Goal: Transaction & Acquisition: Purchase product/service

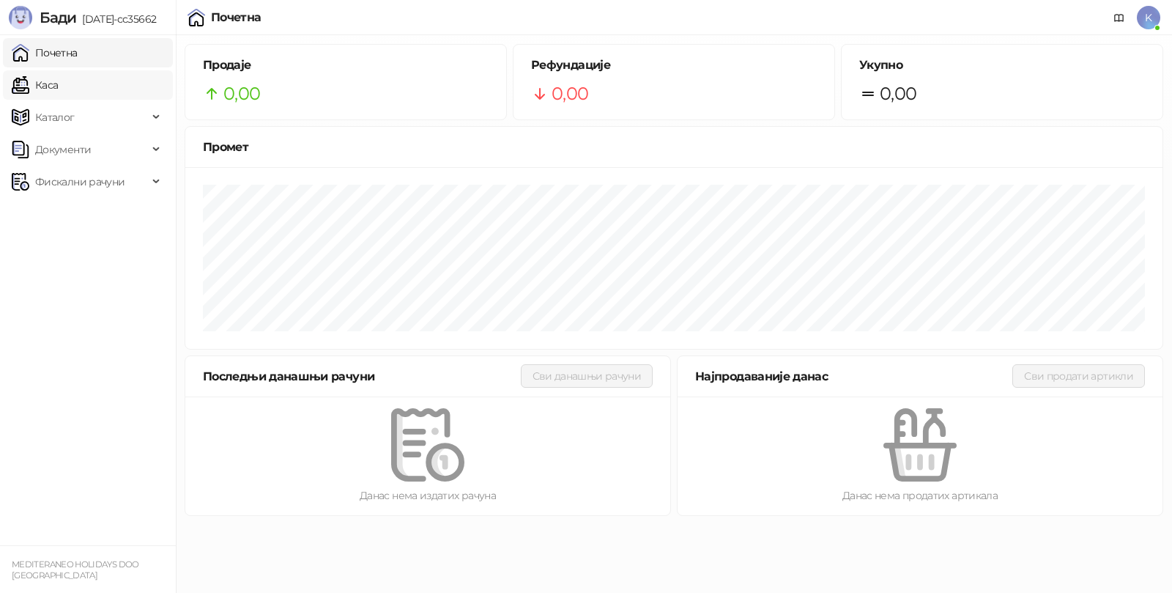
click at [45, 84] on link "Каса" at bounding box center [35, 84] width 46 height 29
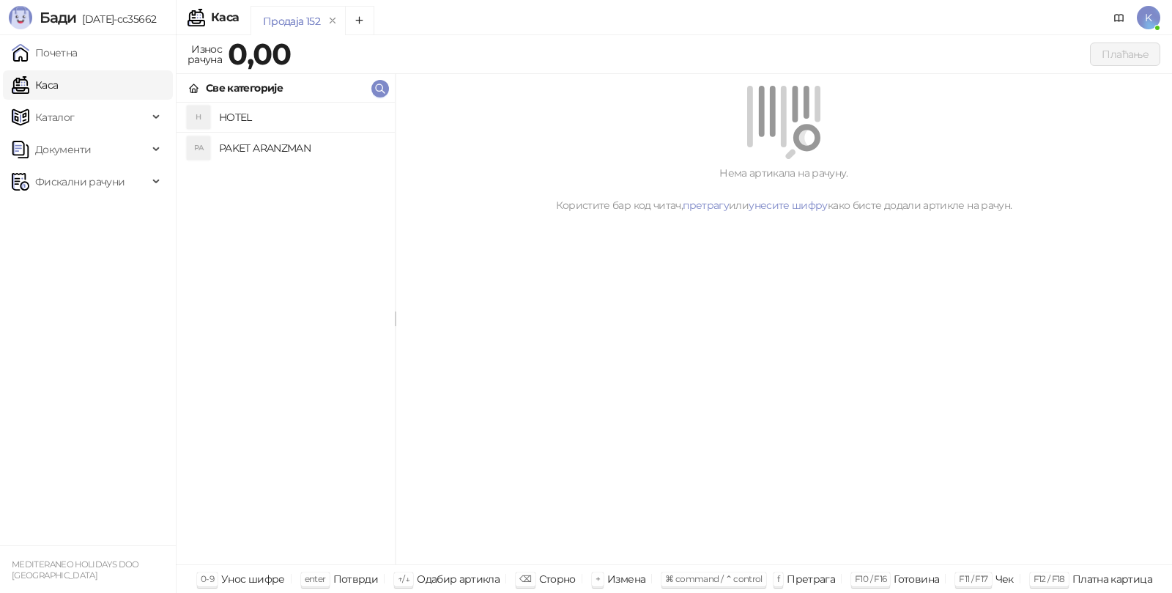
click at [240, 136] on h4 "PAKET ARANZMAN" at bounding box center [301, 147] width 164 height 23
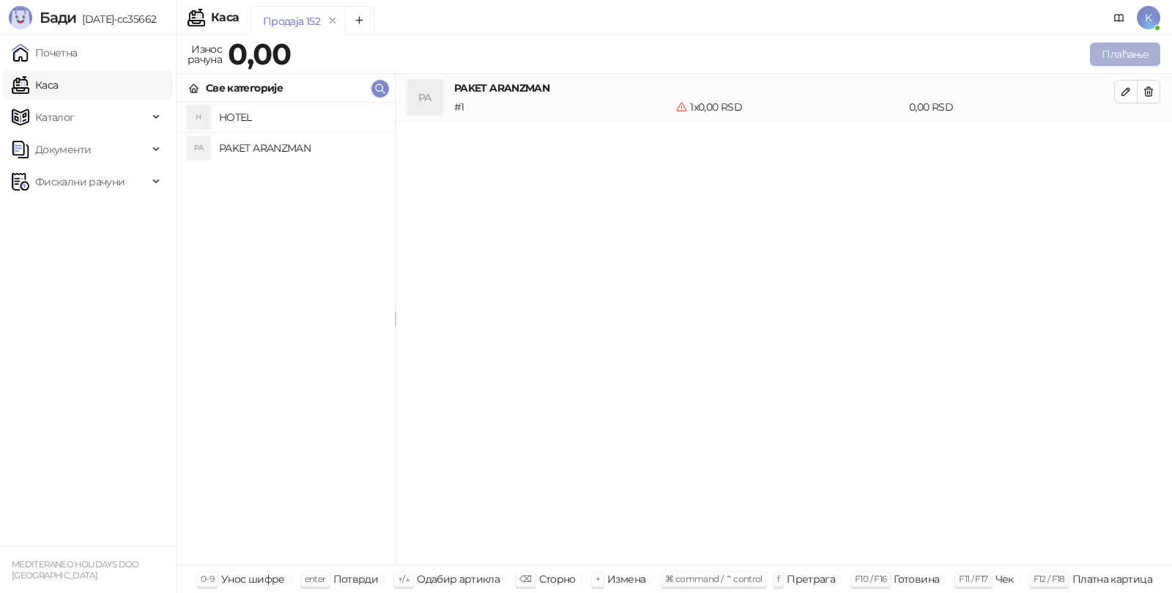
click at [1126, 58] on button "Плаћање" at bounding box center [1125, 53] width 70 height 23
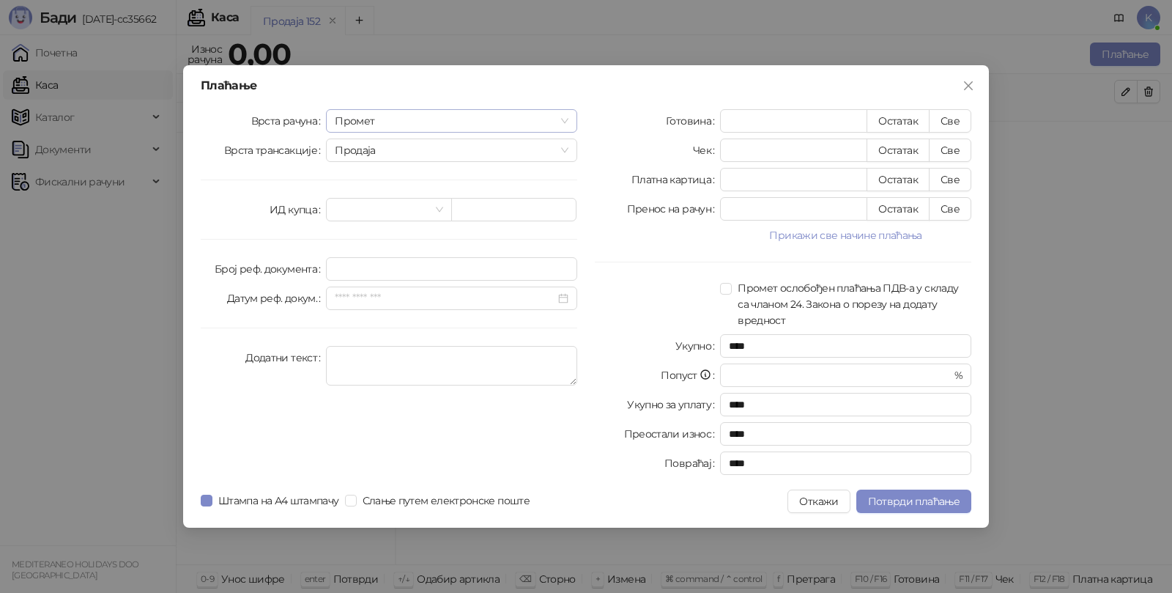
click at [369, 116] on span "Промет" at bounding box center [452, 121] width 234 height 22
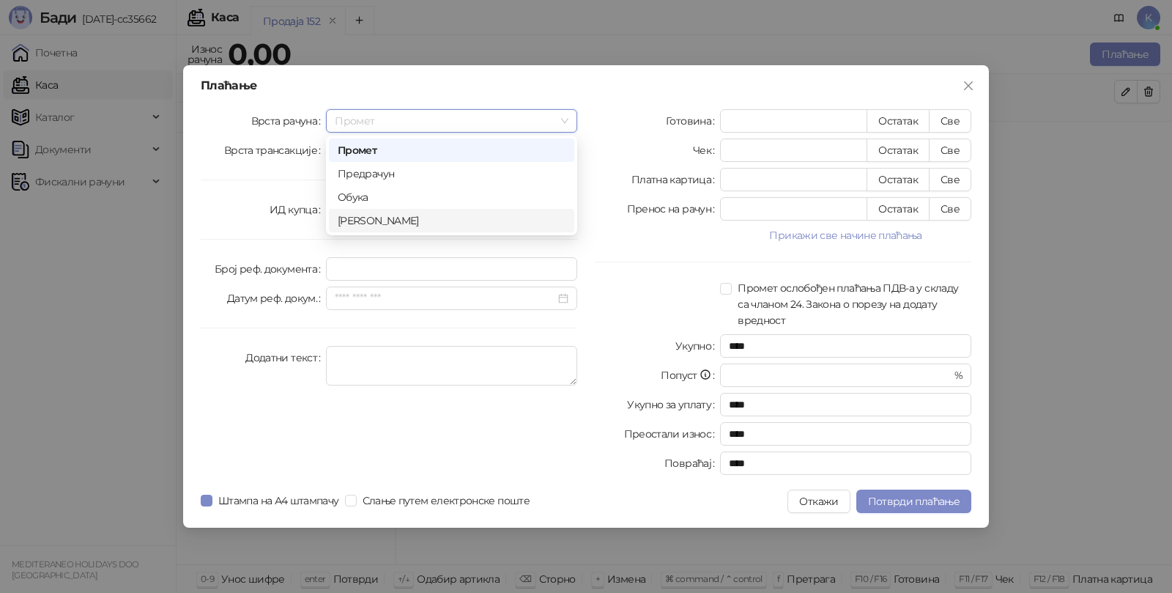
click at [385, 223] on div "Аванс" at bounding box center [452, 220] width 228 height 16
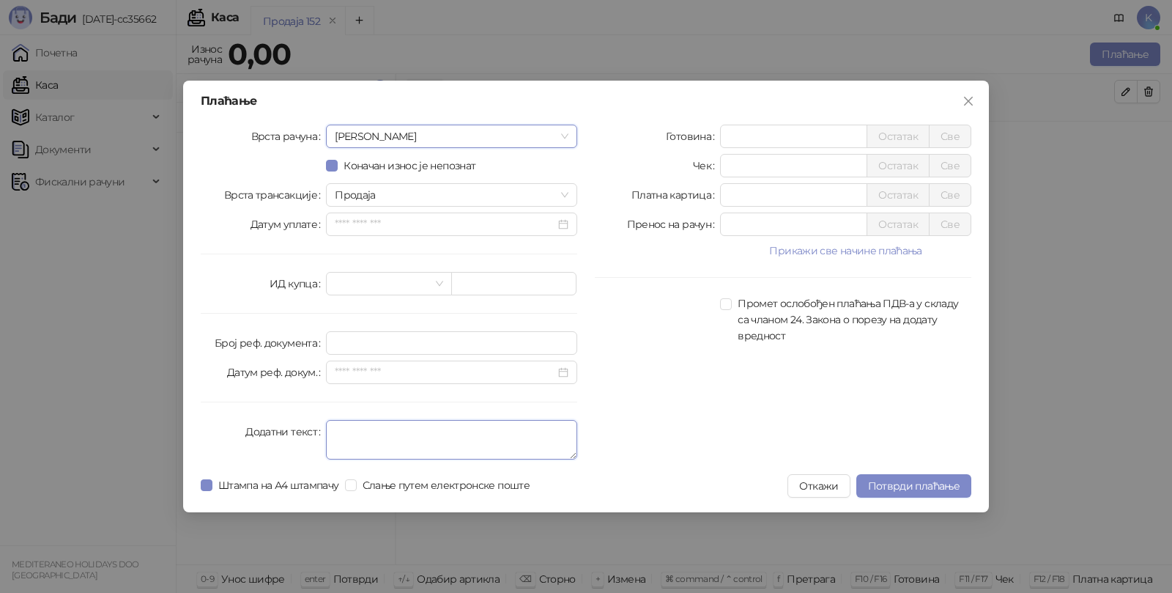
click at [382, 430] on textarea "Додатни текст" at bounding box center [451, 440] width 251 height 40
type textarea "*********"
click at [746, 141] on input "*" at bounding box center [794, 136] width 146 height 22
type input "******"
click at [910, 484] on span "Потврди плаћање" at bounding box center [914, 485] width 92 height 13
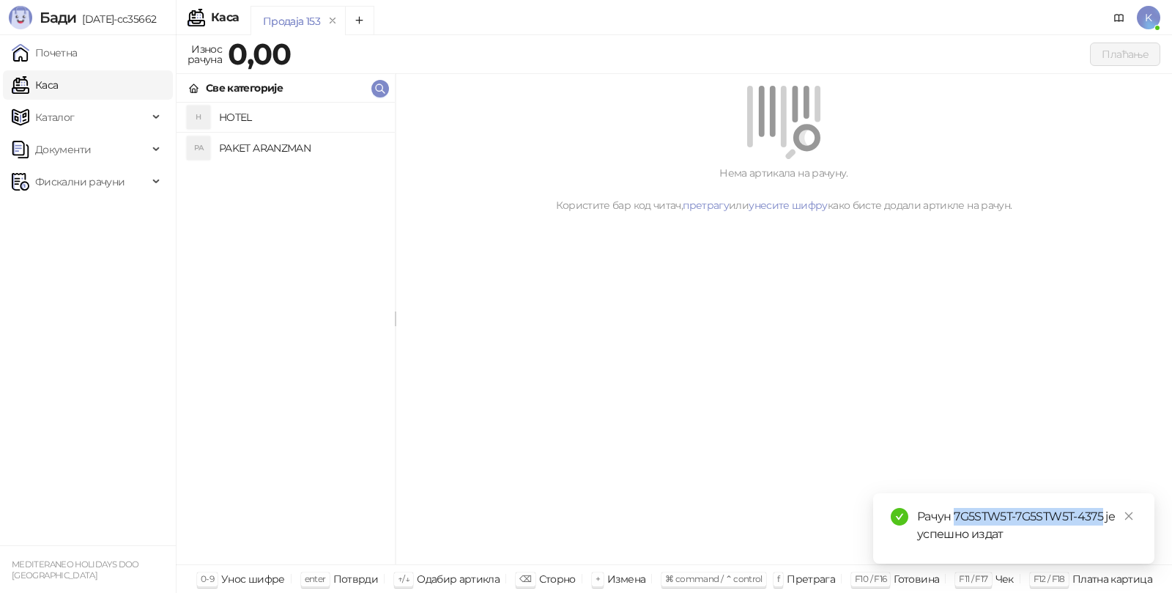
drag, startPoint x: 956, startPoint y: 514, endPoint x: 1105, endPoint y: 514, distance: 148.7
click at [1105, 514] on div "Рачун 7G5STW5T-7G5STW5T-4375 је успешно издат" at bounding box center [1027, 525] width 220 height 35
copy div "7G5STW5T-7G5STW5T-4375"
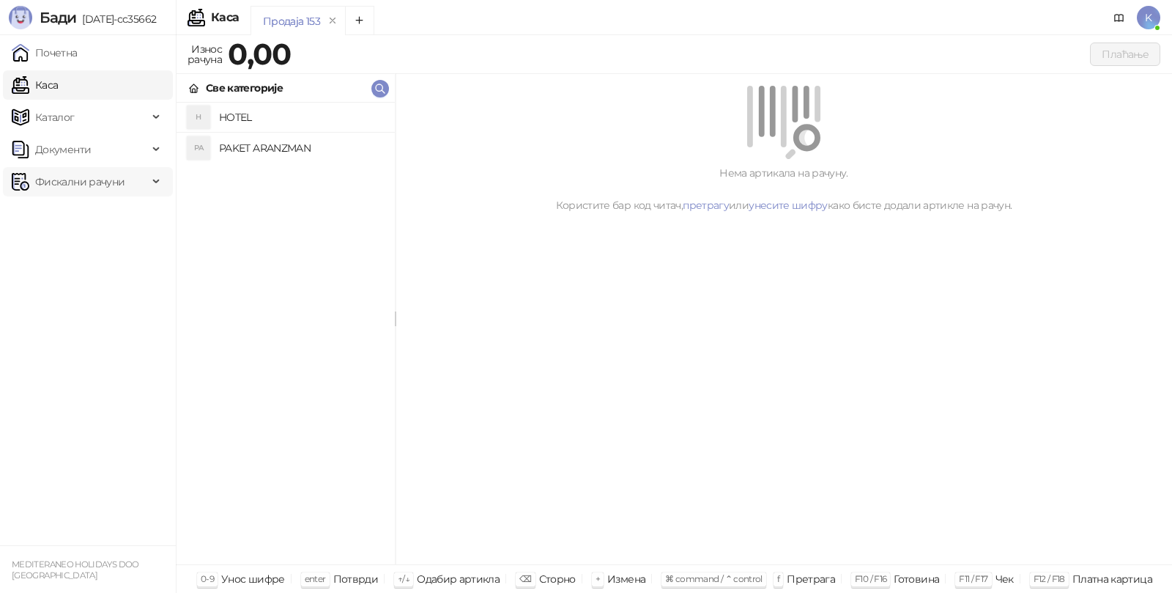
click at [102, 182] on span "Фискални рачуни" at bounding box center [79, 181] width 89 height 29
click at [72, 210] on link "Издати рачуни" at bounding box center [67, 213] width 98 height 29
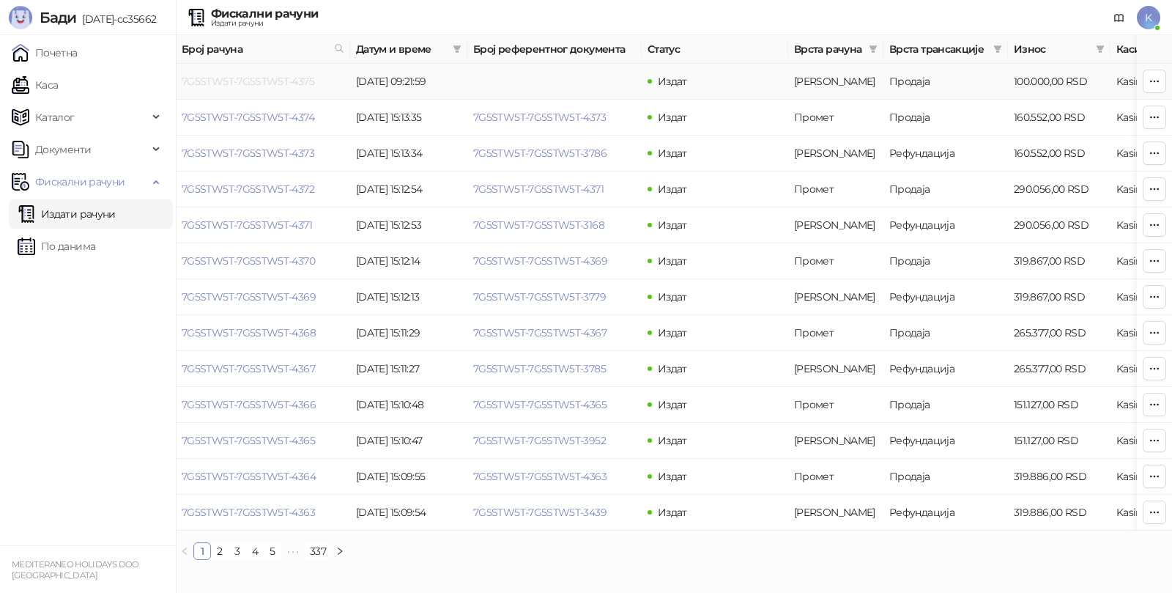
click at [262, 79] on link "7G5STW5T-7G5STW5T-4375" at bounding box center [248, 81] width 133 height 13
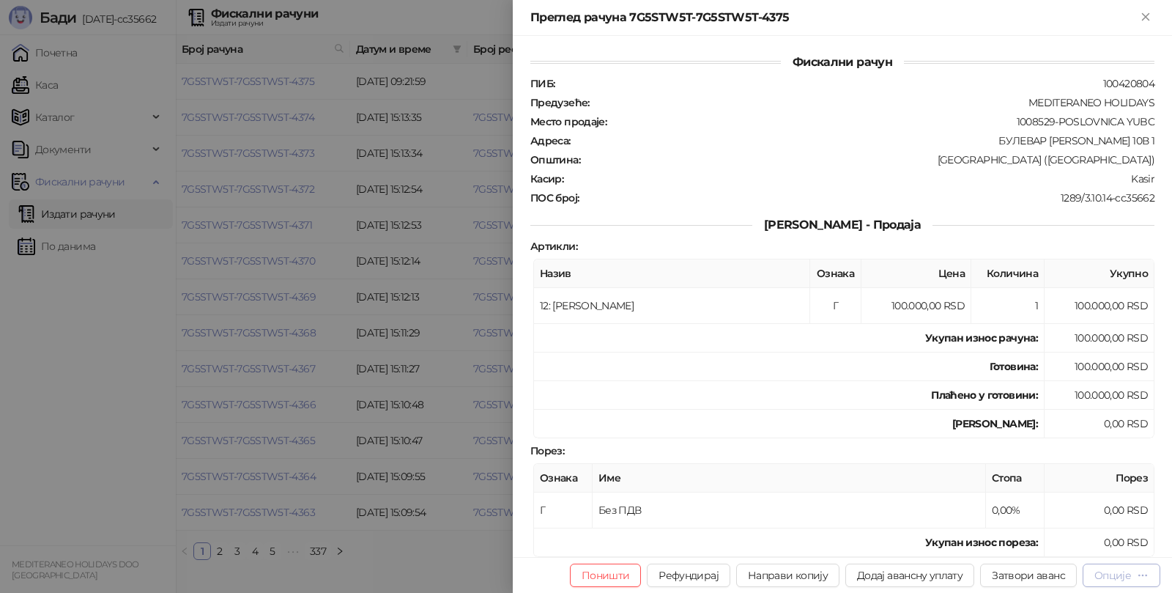
click at [1116, 574] on div "Опције" at bounding box center [1112, 574] width 37 height 13
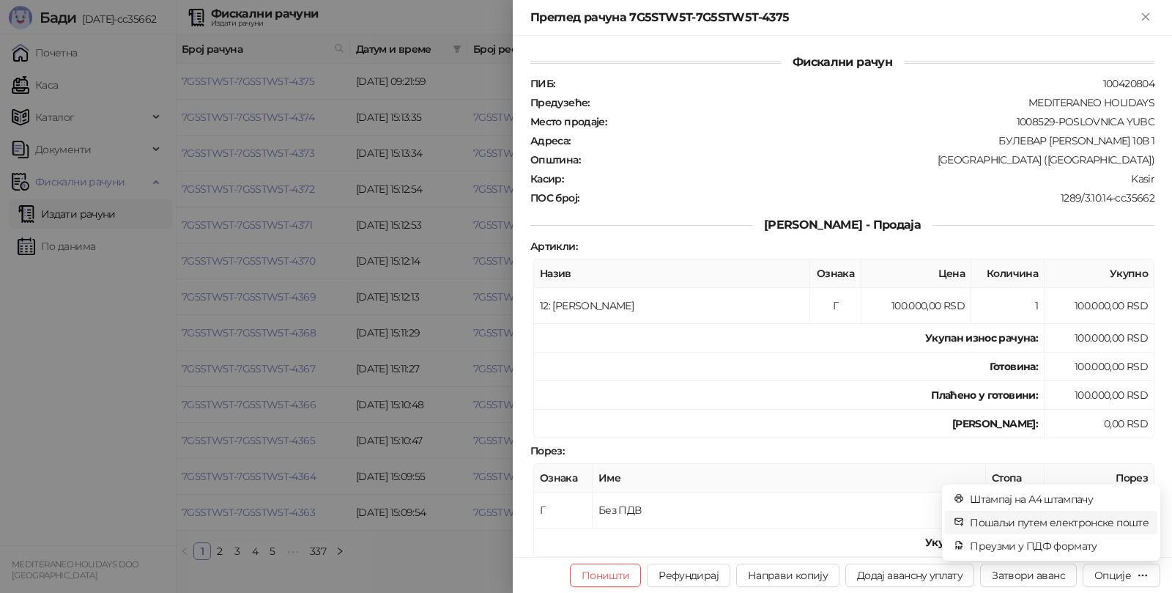
click at [1025, 519] on span "Пошаљи путем електронске поште" at bounding box center [1059, 522] width 179 height 16
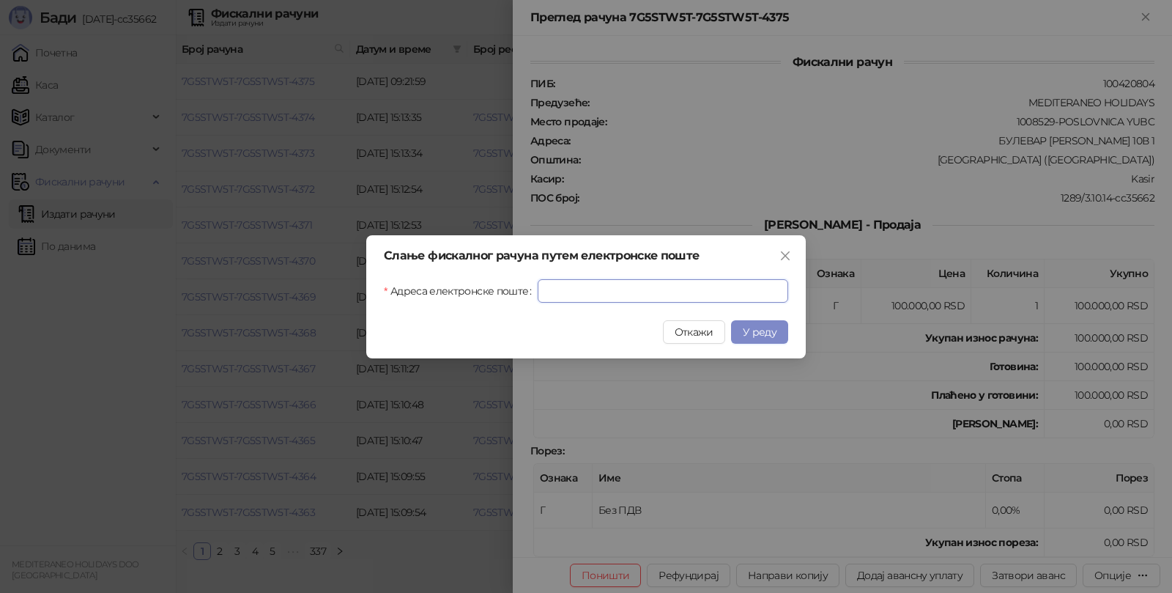
click at [645, 292] on input "Адреса електронске поште" at bounding box center [663, 290] width 251 height 23
paste input "**********"
type input "**********"
click at [764, 325] on span "У реду" at bounding box center [760, 331] width 34 height 13
